Goal: Information Seeking & Learning: Learn about a topic

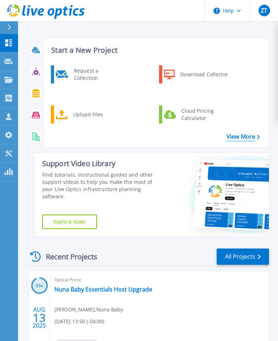
click at [239, 133] on link "View More" at bounding box center [244, 136] width 34 height 7
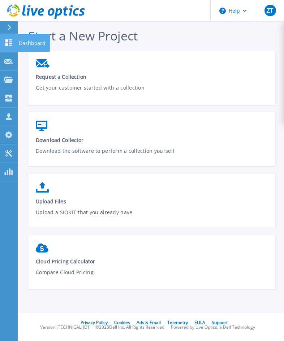
click at [8, 43] on icon at bounding box center [8, 42] width 9 height 7
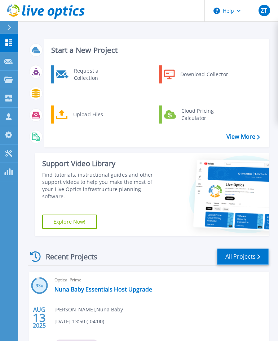
click at [238, 248] on link "All Projects" at bounding box center [243, 256] width 52 height 16
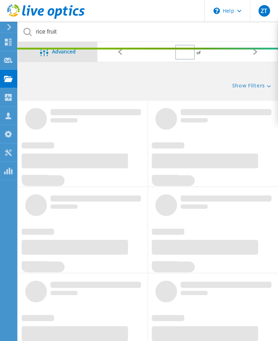
type input "1"
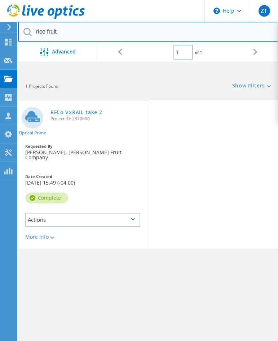
drag, startPoint x: 73, startPoint y: 32, endPoint x: 18, endPoint y: 34, distance: 54.9
click at [18, 34] on html "\n Help Explore Helpful Articles Contact Support ZT Partner Team Member [PERSON…" at bounding box center [139, 188] width 278 height 377
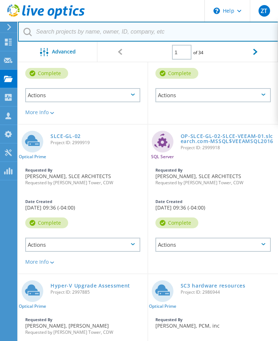
scroll to position [550, 0]
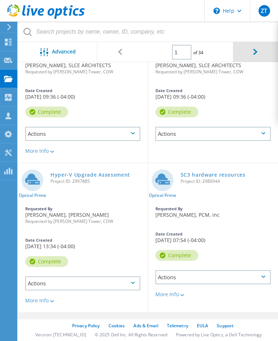
click at [252, 53] on div at bounding box center [255, 52] width 45 height 20
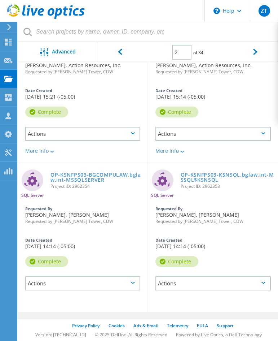
scroll to position [535, 0]
click at [121, 59] on div at bounding box center [119, 52] width 45 height 20
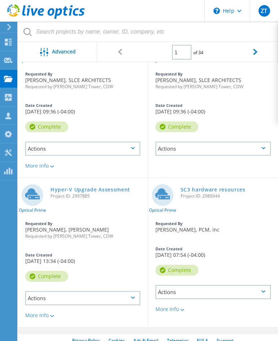
scroll to position [550, 0]
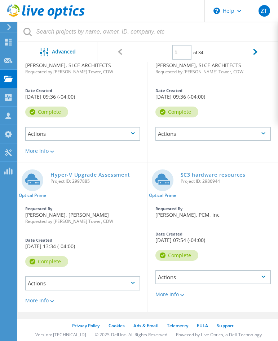
click at [255, 49] on div at bounding box center [139, 49] width 278 height 2
click at [256, 55] on div at bounding box center [255, 52] width 45 height 20
type input "2"
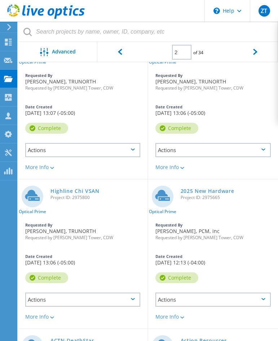
scroll to position [210, 0]
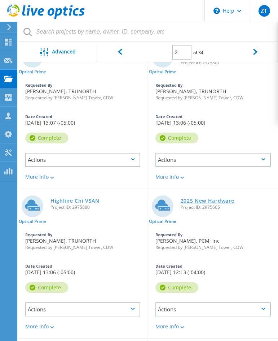
click at [205, 200] on link "2025 New Hardware" at bounding box center [208, 200] width 54 height 5
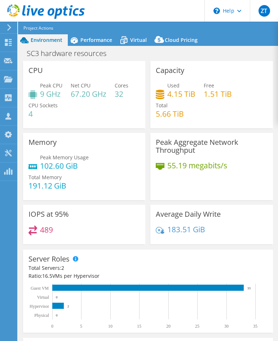
select select "USD"
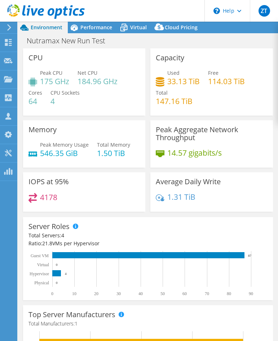
select select "USD"
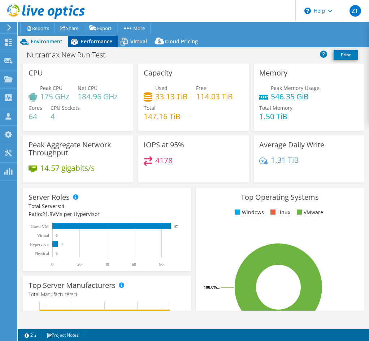
click at [88, 43] on span "Performance" at bounding box center [96, 41] width 32 height 7
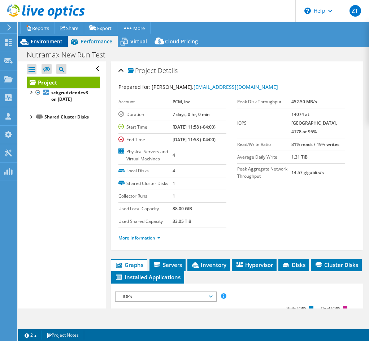
click at [40, 43] on span "Environment" at bounding box center [47, 41] width 32 height 7
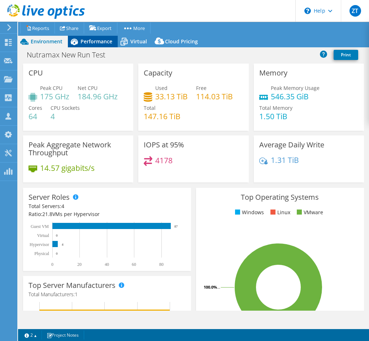
click at [91, 44] on span "Performance" at bounding box center [96, 41] width 32 height 7
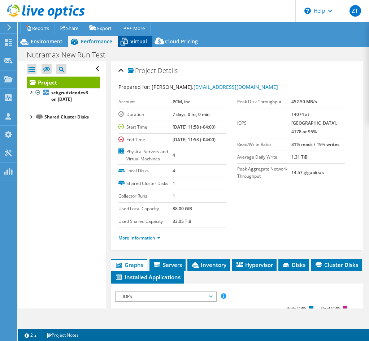
click at [137, 39] on span "Virtual" at bounding box center [138, 41] width 17 height 7
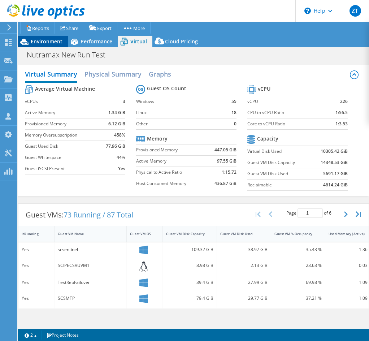
click at [35, 41] on span "Environment" at bounding box center [47, 41] width 32 height 7
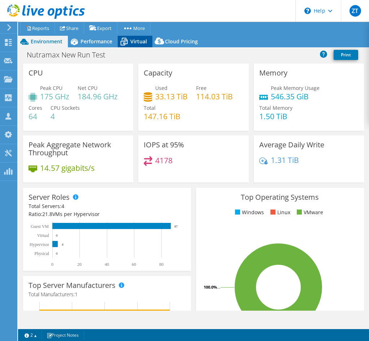
click at [131, 45] on div "Virtual" at bounding box center [135, 42] width 35 height 12
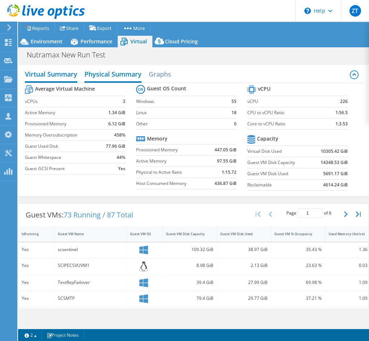
click at [116, 74] on h2 "Physical Summary" at bounding box center [112, 75] width 57 height 16
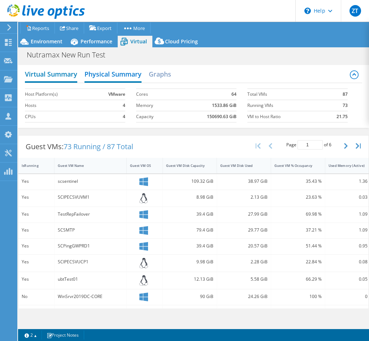
click at [58, 74] on h2 "Virtual Summary" at bounding box center [51, 75] width 52 height 16
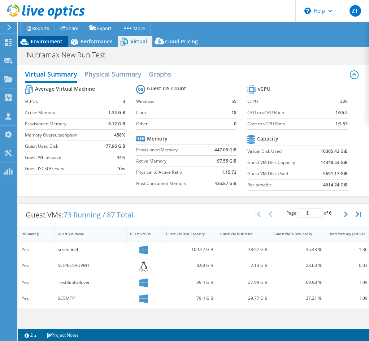
click at [53, 39] on span "Environment" at bounding box center [47, 41] width 32 height 7
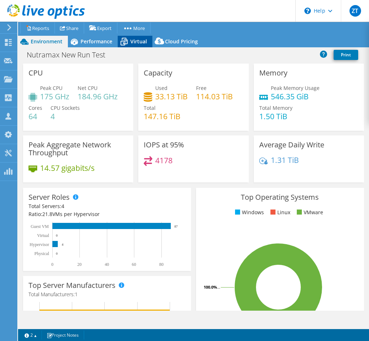
click at [127, 44] on icon at bounding box center [124, 41] width 13 height 13
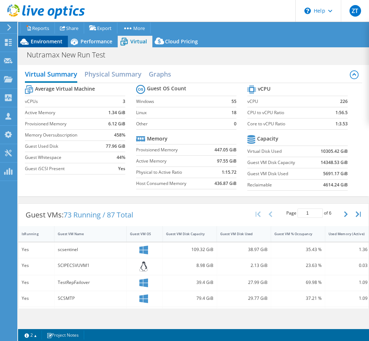
click at [49, 42] on span "Environment" at bounding box center [47, 41] width 32 height 7
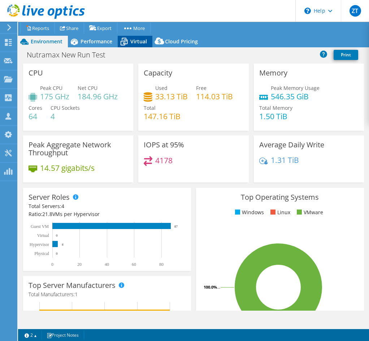
click at [130, 44] on span "Virtual" at bounding box center [138, 41] width 17 height 7
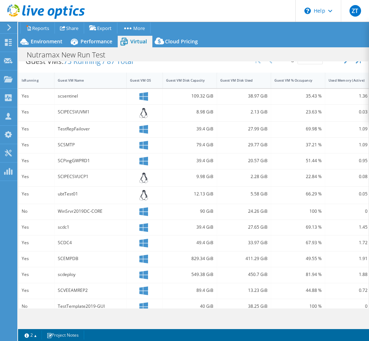
scroll to position [108, 0]
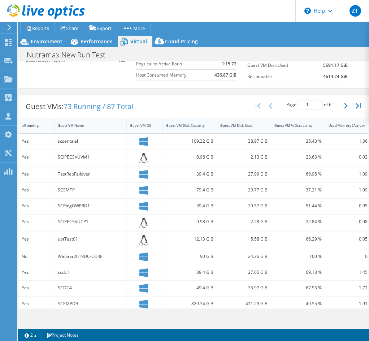
click at [189, 126] on div "Guest VM Disk Capacity" at bounding box center [185, 125] width 39 height 5
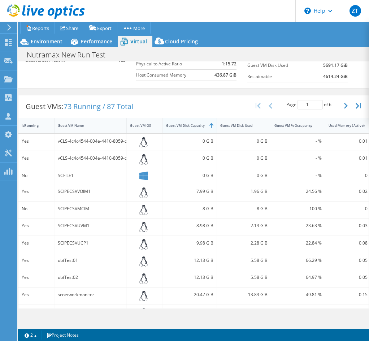
click at [189, 126] on div "Guest VM Disk Capacity" at bounding box center [185, 125] width 39 height 5
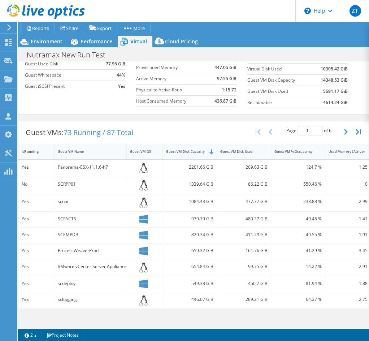
scroll to position [82, 0]
click at [278, 135] on button "button" at bounding box center [346, 132] width 12 height 14
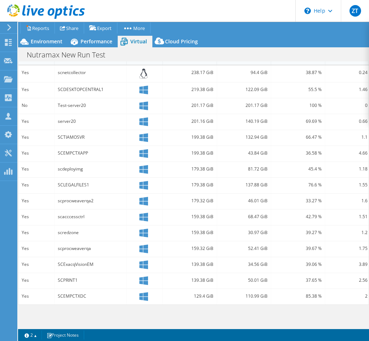
scroll to position [0, 0]
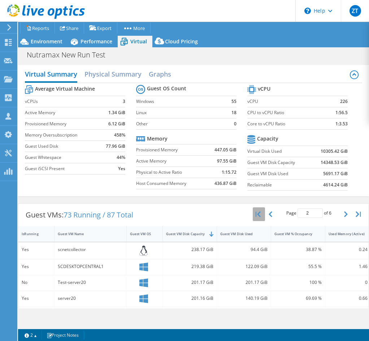
click at [255, 215] on icon "button" at bounding box center [257, 214] width 5 height 6
type input "1"
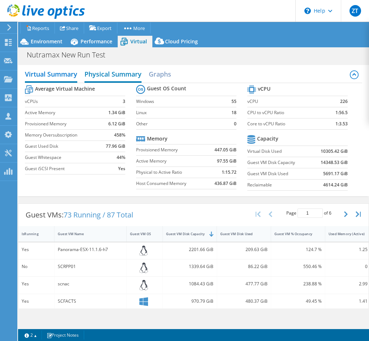
click at [107, 76] on h2 "Physical Summary" at bounding box center [112, 75] width 57 height 16
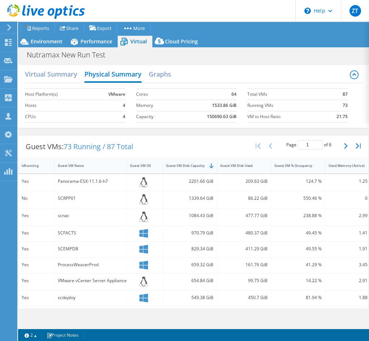
click at [162, 82] on div "Virtual Summary Physical Summary Graphs" at bounding box center [193, 75] width 337 height 16
click at [32, 73] on h2 "Virtual Summary" at bounding box center [51, 75] width 52 height 16
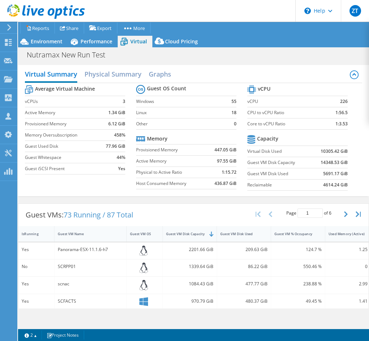
click at [231, 61] on div "Virtual Summary Physical Summary Graphs Average Virtual Machine vCPUs 3 Active …" at bounding box center [193, 130] width 351 height 138
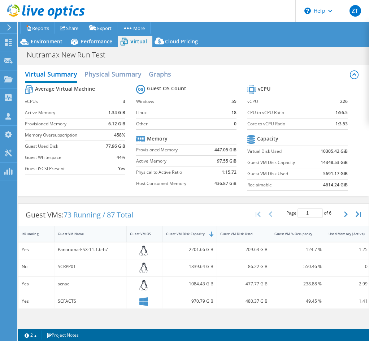
click at [231, 61] on div "Virtual Summary Physical Summary Graphs Average Virtual Machine vCPUs 3 Active …" at bounding box center [193, 130] width 351 height 138
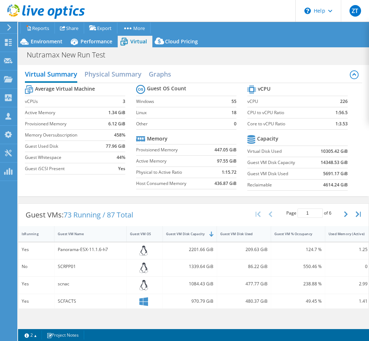
click at [231, 61] on div "Virtual Summary Physical Summary Graphs Average Virtual Machine vCPUs 3 Active …" at bounding box center [193, 130] width 351 height 138
click at [105, 46] on div "Performance" at bounding box center [93, 42] width 50 height 12
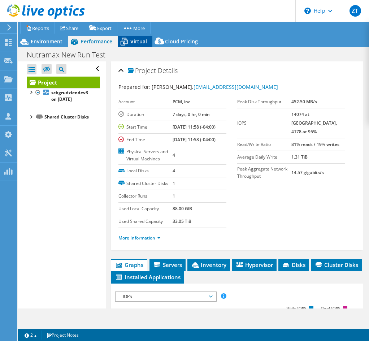
click at [137, 41] on span "Virtual" at bounding box center [138, 41] width 17 height 7
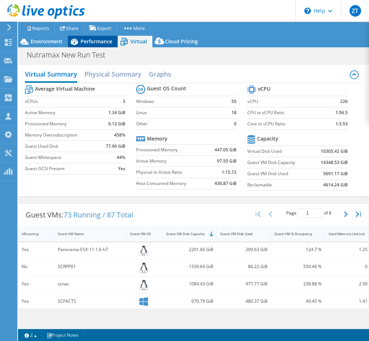
click at [97, 41] on span "Performance" at bounding box center [96, 41] width 32 height 7
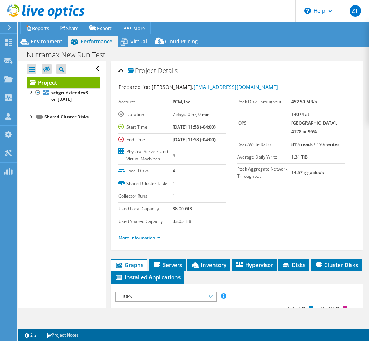
click at [54, 119] on div "Shared Cluster Disks" at bounding box center [72, 117] width 56 height 9
click at [30, 116] on div at bounding box center [30, 116] width 7 height 7
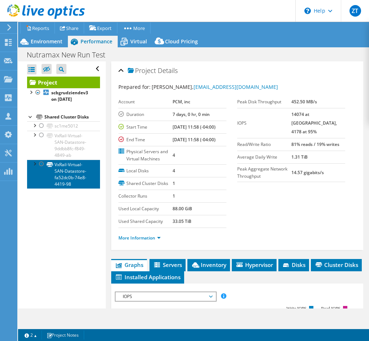
click at [82, 181] on link "VxRail-Virtual-SAN-Datastore-fa52dc0b-74e8-4419-98" at bounding box center [63, 173] width 73 height 29
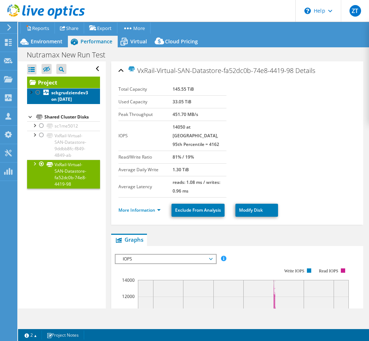
click at [62, 102] on link "scbgrudziendev3 on 7/14/2025" at bounding box center [63, 96] width 73 height 16
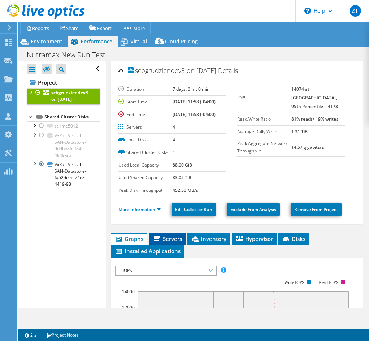
click at [167, 242] on span "Servers" at bounding box center [167, 238] width 29 height 7
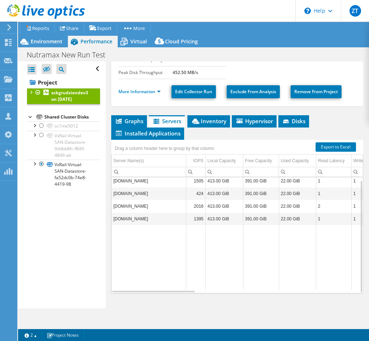
scroll to position [155, 0]
click at [221, 121] on span "Inventory" at bounding box center [208, 120] width 35 height 7
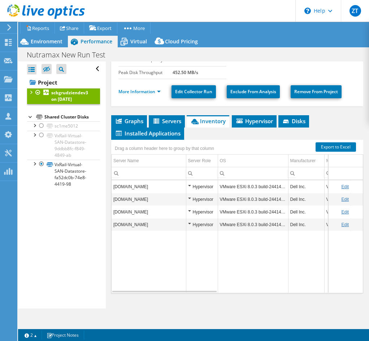
click at [146, 189] on td "sc1esx03.nmxcorp.nutramaxlabs.com" at bounding box center [148, 186] width 74 height 13
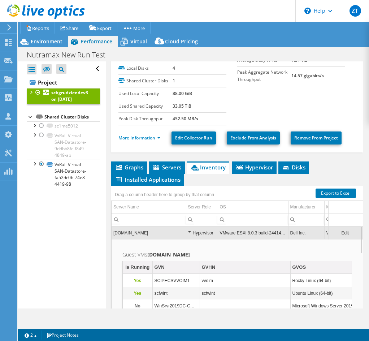
scroll to position [0, 0]
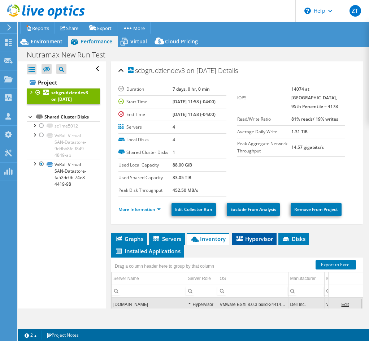
click at [261, 242] on span "Hypervisor" at bounding box center [254, 238] width 38 height 7
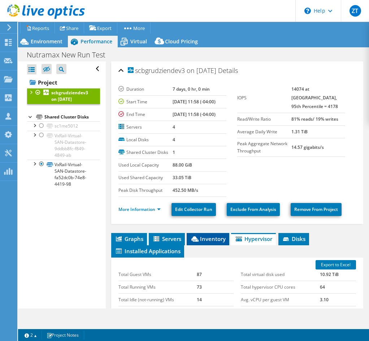
scroll to position [108, 0]
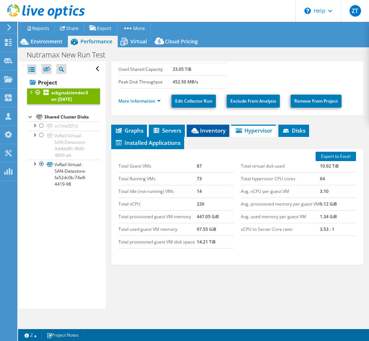
click at [208, 134] on span "Inventory" at bounding box center [207, 130] width 35 height 7
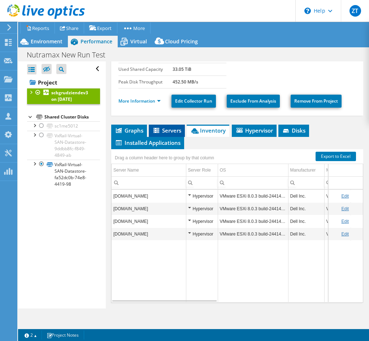
click at [176, 137] on li "Servers" at bounding box center [167, 130] width 36 height 12
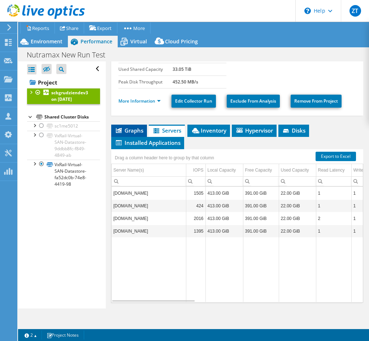
click at [135, 134] on span "Graphs" at bounding box center [129, 130] width 28 height 7
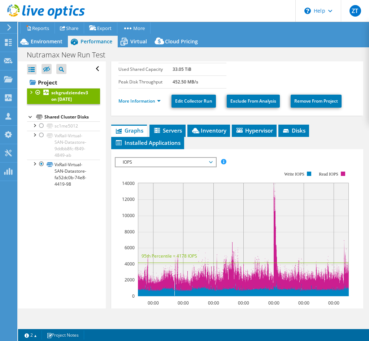
scroll to position [0, 0]
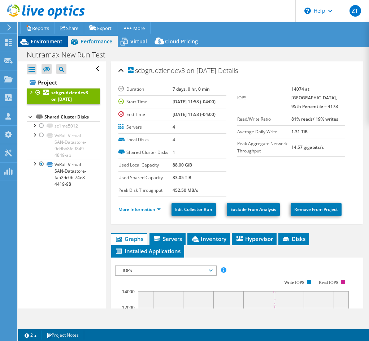
click at [46, 43] on span "Environment" at bounding box center [47, 41] width 32 height 7
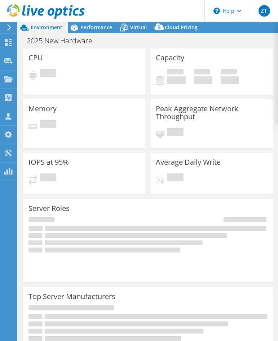
select select "Seoul"
select select "USD"
select select "[GEOGRAPHIC_DATA]"
select select "USD"
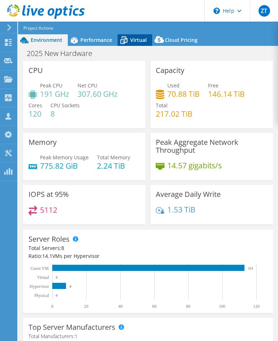
click at [128, 42] on icon at bounding box center [124, 40] width 13 height 13
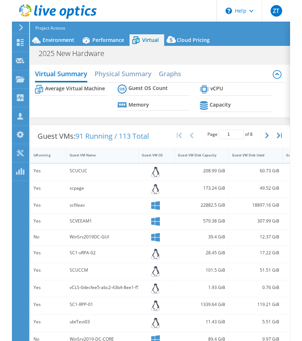
scroll to position [29, 0]
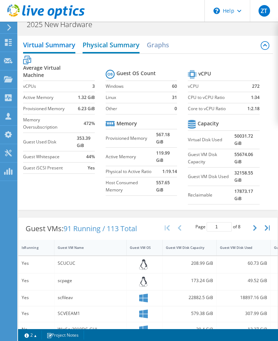
click at [119, 50] on h2 "Physical Summary" at bounding box center [111, 46] width 57 height 16
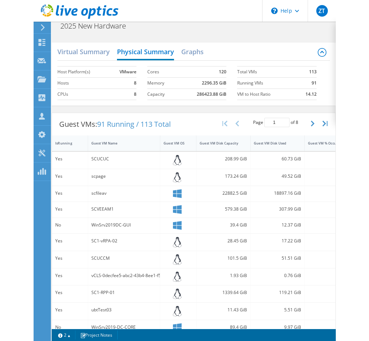
scroll to position [0, 0]
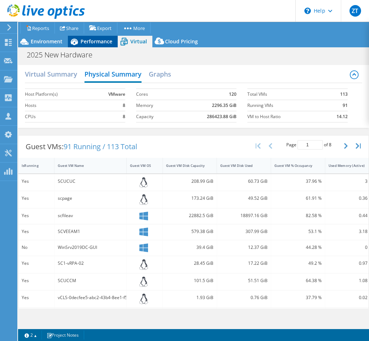
click at [89, 43] on span "Performance" at bounding box center [96, 41] width 32 height 7
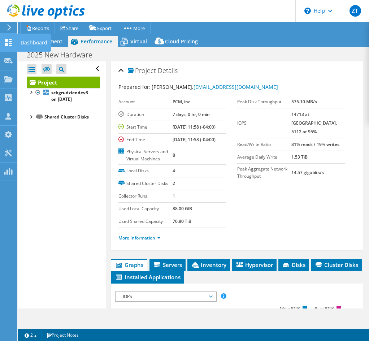
click at [9, 43] on icon at bounding box center [8, 42] width 9 height 7
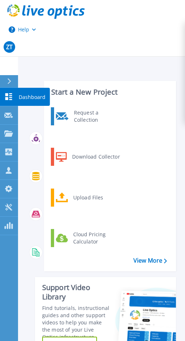
click at [12, 99] on icon at bounding box center [8, 96] width 7 height 7
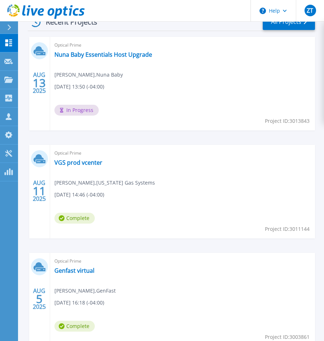
scroll to position [180, 0]
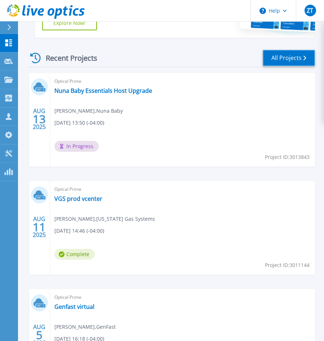
click at [280, 57] on link "All Projects" at bounding box center [289, 58] width 52 height 16
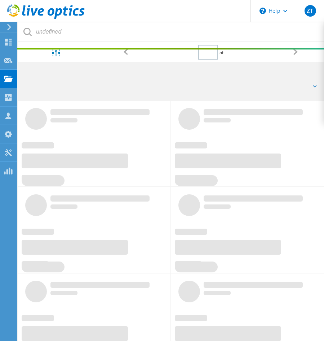
type input "2"
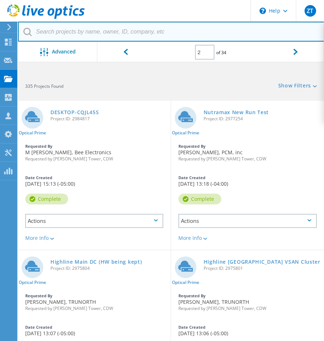
click at [92, 34] on input "text" at bounding box center [171, 32] width 307 height 20
type input "[PERSON_NAME]"
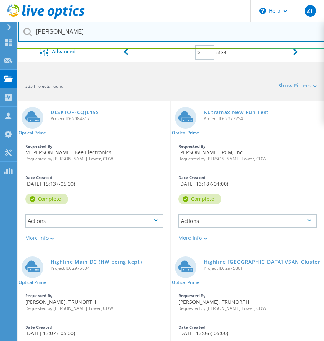
type input "1"
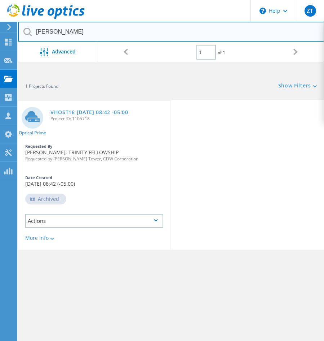
drag, startPoint x: 43, startPoint y: 32, endPoint x: 26, endPoint y: 32, distance: 17.3
click at [26, 32] on div "[PERSON_NAME]" at bounding box center [171, 32] width 306 height 20
